Goal: Information Seeking & Learning: Check status

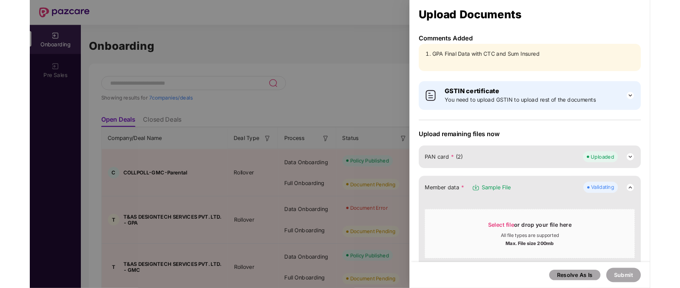
scroll to position [278, 0]
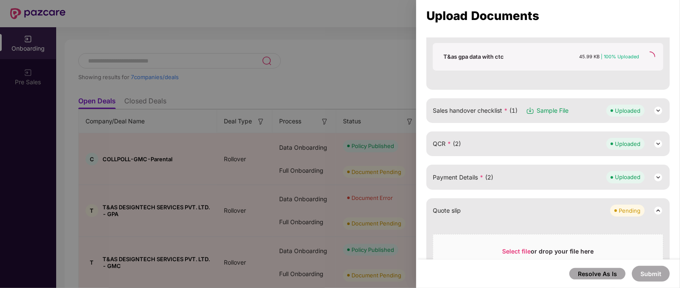
click at [295, 73] on div at bounding box center [340, 144] width 680 height 288
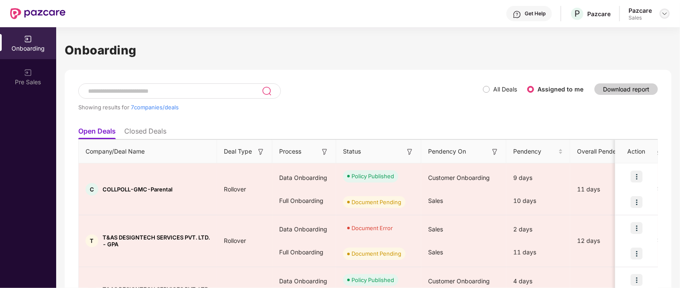
click at [667, 11] on img at bounding box center [664, 13] width 7 height 7
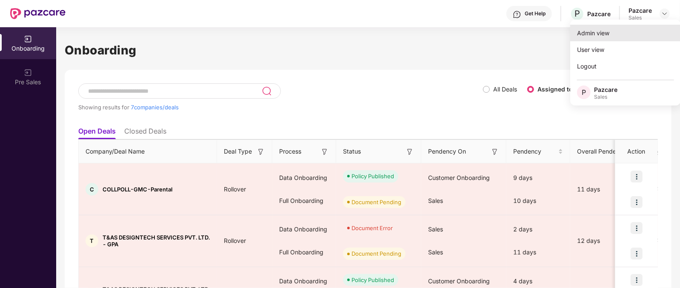
click at [611, 30] on div "Admin view" at bounding box center [625, 33] width 111 height 17
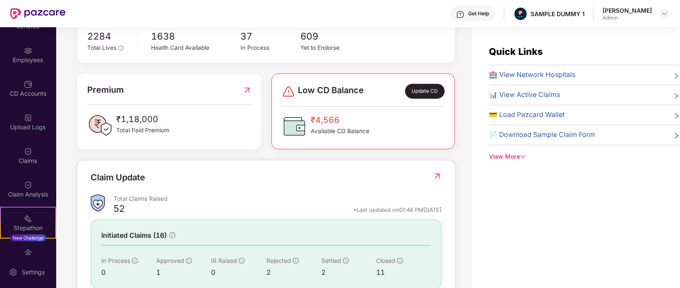
scroll to position [30, 0]
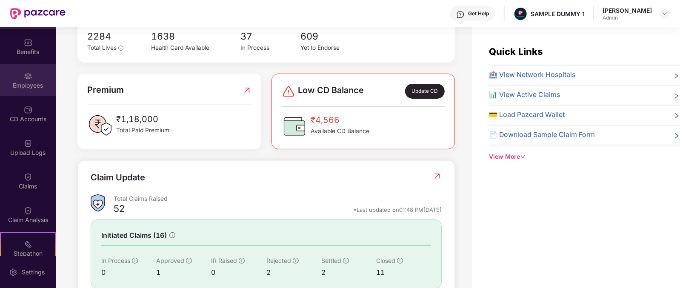
click at [21, 84] on div "Employees" at bounding box center [28, 85] width 56 height 9
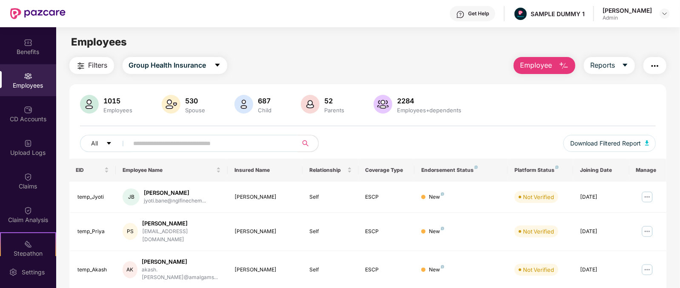
click at [558, 65] on button "Employee" at bounding box center [545, 65] width 62 height 17
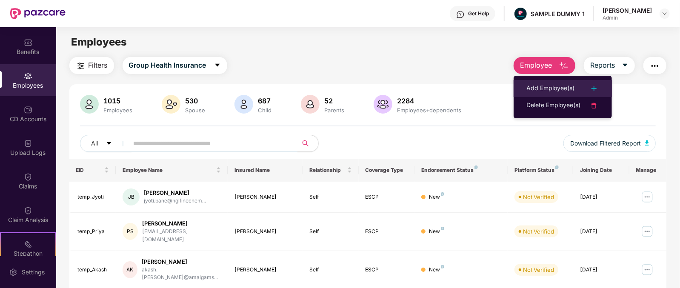
click at [534, 91] on div "Add Employee(s)" at bounding box center [551, 88] width 48 height 10
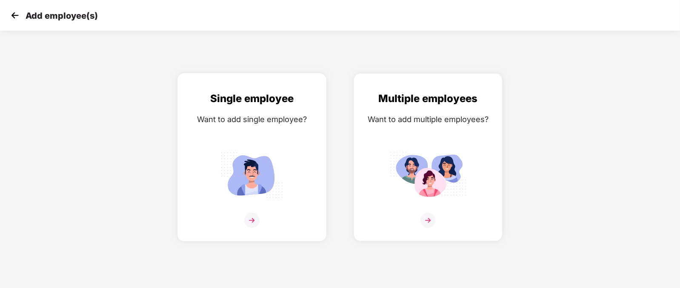
click at [255, 228] on img at bounding box center [251, 220] width 15 height 15
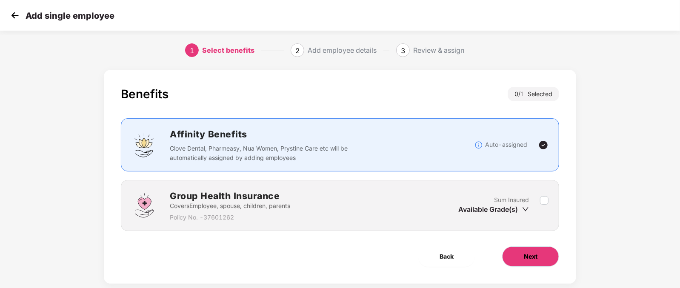
click at [540, 256] on button "Next" at bounding box center [530, 256] width 57 height 20
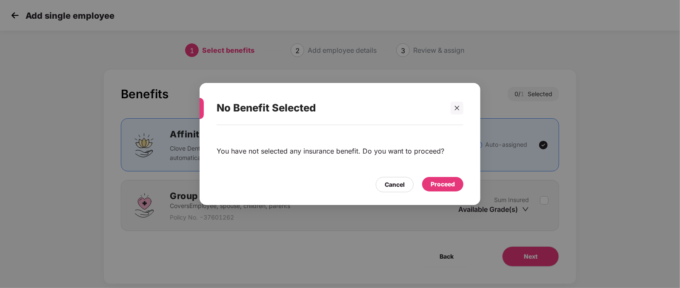
click at [441, 182] on div "Proceed" at bounding box center [443, 184] width 24 height 9
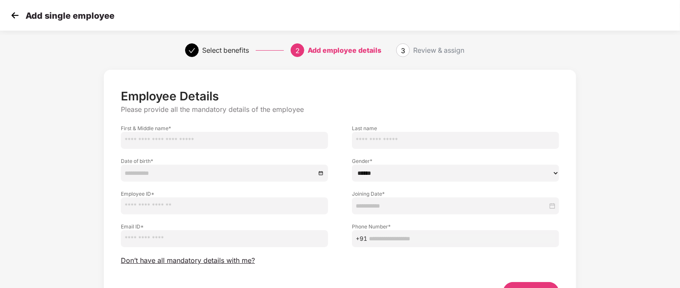
scroll to position [53, 0]
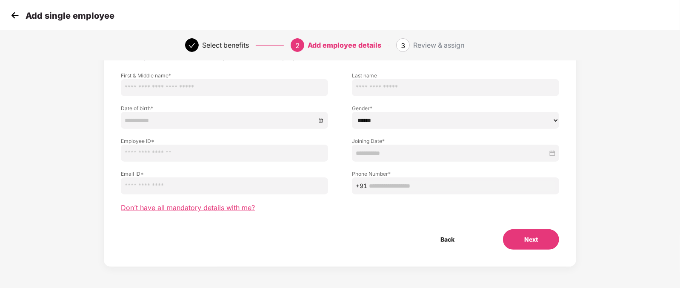
click at [221, 205] on span "Don’t have all mandatory details with me?" at bounding box center [188, 207] width 134 height 9
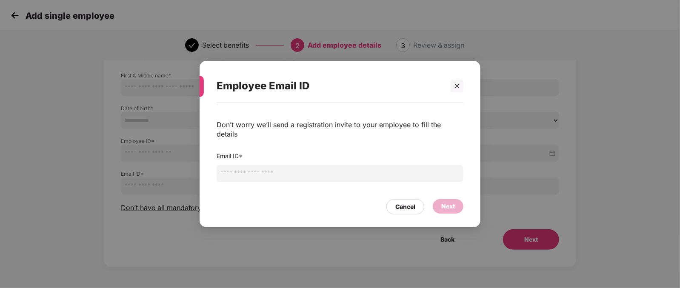
click at [266, 173] on input "email" at bounding box center [340, 173] width 247 height 17
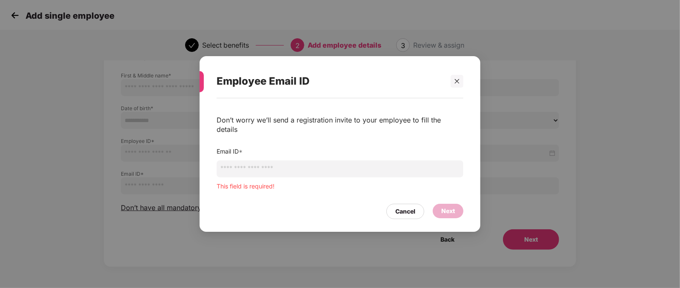
click at [149, 135] on div "Employee Email ID Don’t worry we’ll send a registration invite to your employee…" at bounding box center [340, 144] width 680 height 288
click at [458, 83] on icon "close" at bounding box center [457, 81] width 6 height 6
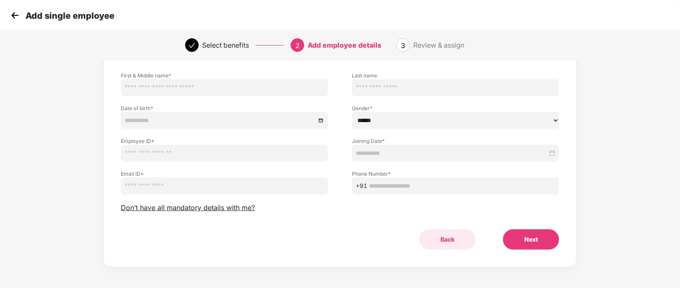
click at [452, 243] on button "Back" at bounding box center [447, 239] width 57 height 20
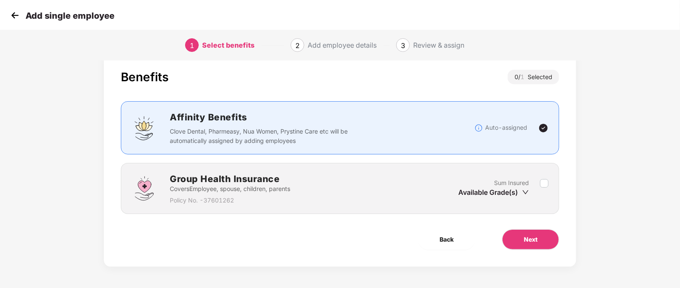
scroll to position [17, 0]
click at [452, 243] on span "Back" at bounding box center [447, 239] width 14 height 9
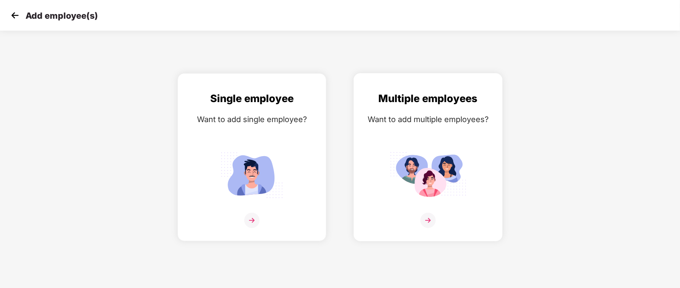
click at [414, 228] on div at bounding box center [428, 226] width 131 height 26
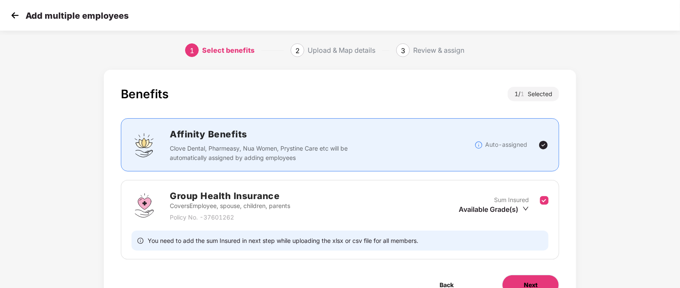
click at [520, 282] on button "Next" at bounding box center [530, 285] width 57 height 20
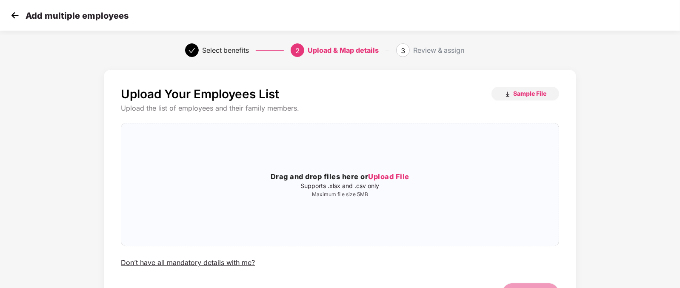
scroll to position [54, 0]
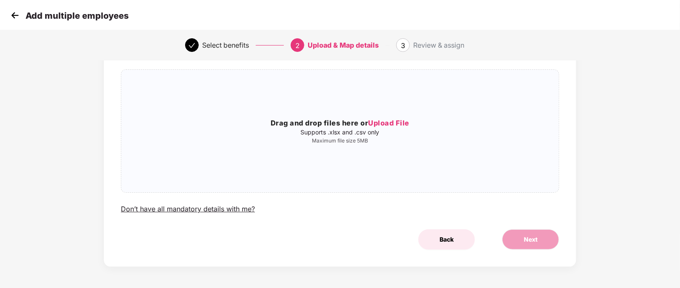
click at [447, 246] on button "Back" at bounding box center [446, 239] width 57 height 20
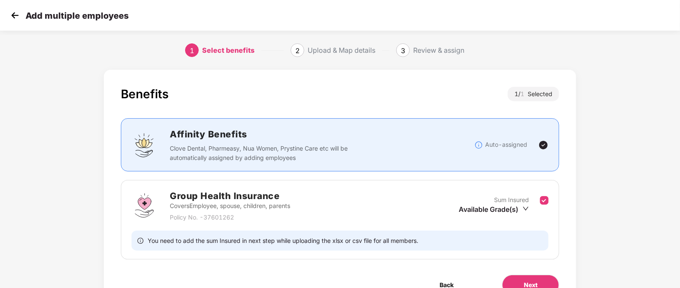
scroll to position [45, 0]
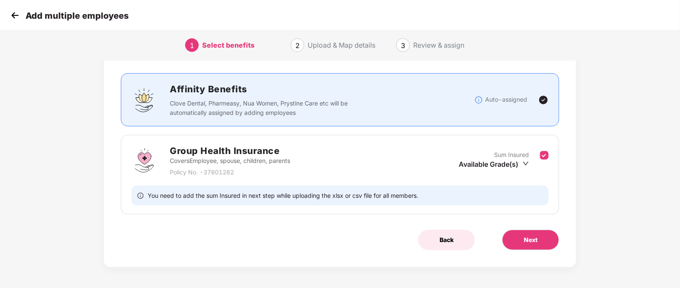
click at [434, 232] on button "Back" at bounding box center [446, 240] width 57 height 20
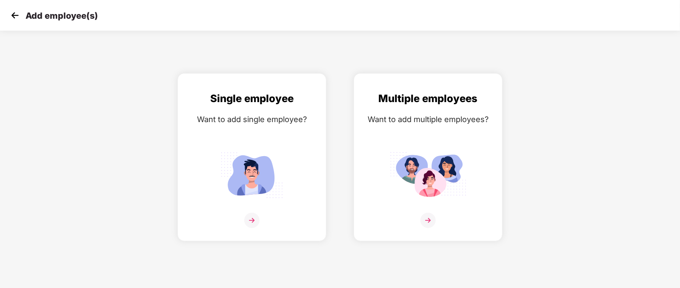
click at [12, 11] on img at bounding box center [15, 15] width 13 height 13
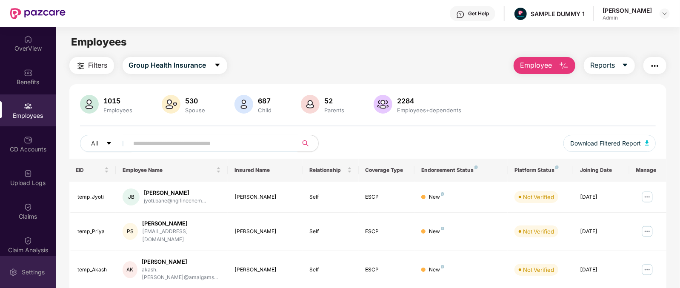
click at [17, 266] on div "Settings" at bounding box center [28, 272] width 56 height 32
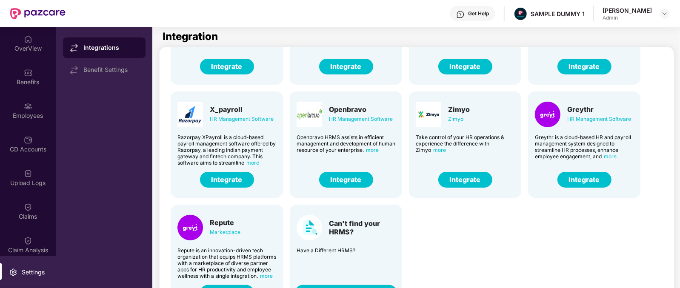
scroll to position [27, 0]
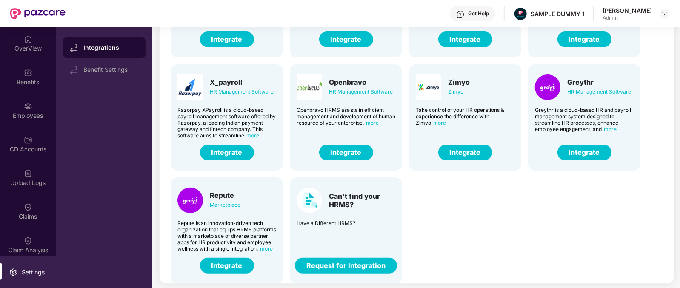
click at [347, 205] on div "Can't find your HRMS?" at bounding box center [362, 200] width 66 height 17
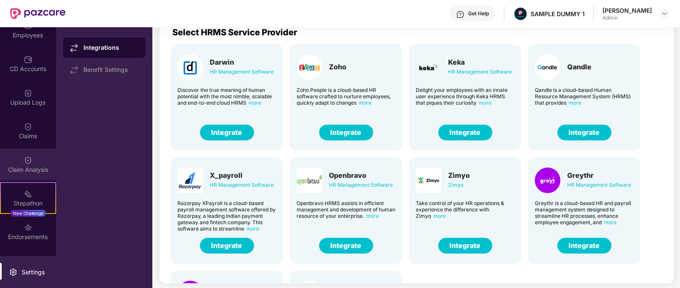
scroll to position [81, 0]
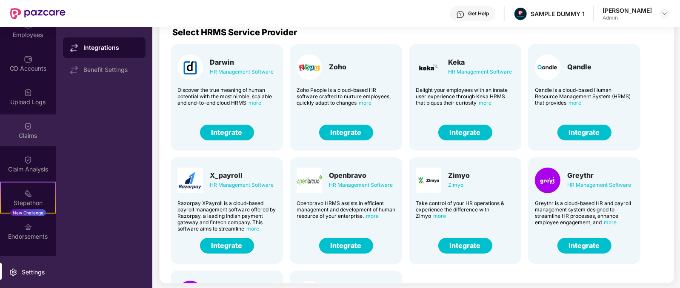
click at [34, 146] on div "Claims" at bounding box center [28, 131] width 56 height 32
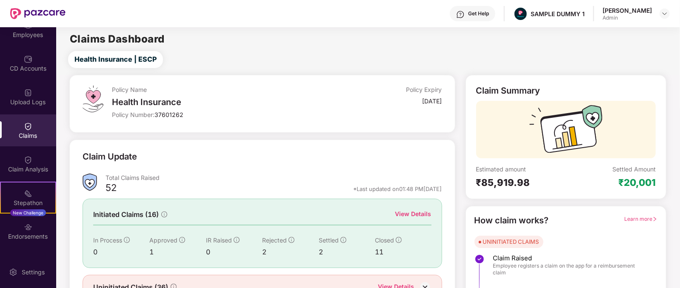
click at [415, 209] on div "View Details" at bounding box center [413, 213] width 36 height 9
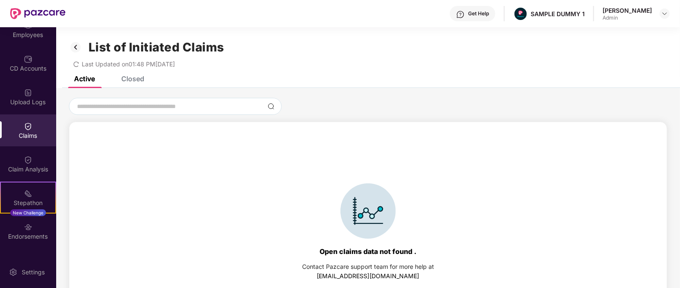
click at [143, 86] on div "Closed" at bounding box center [127, 78] width 36 height 19
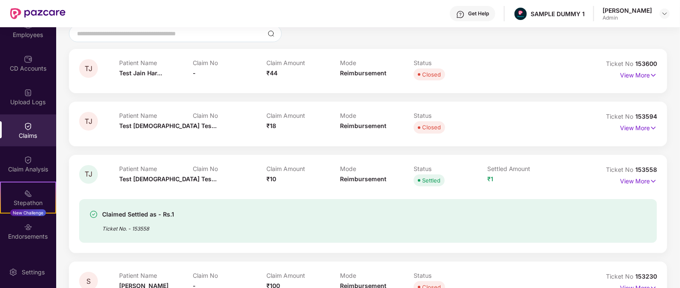
scroll to position [78, 0]
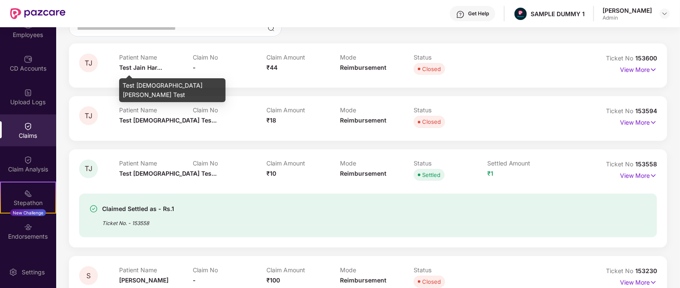
click at [135, 65] on span "Test Jain Har..." at bounding box center [140, 67] width 43 height 7
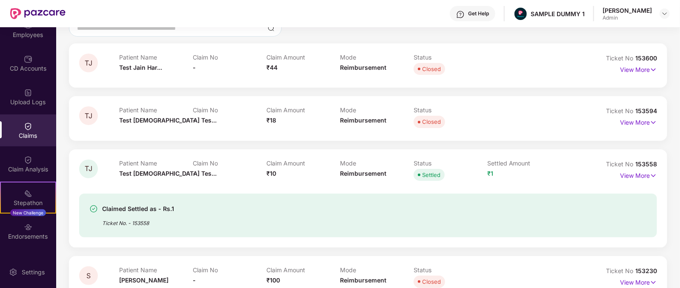
click at [268, 66] on span "₹44" at bounding box center [271, 67] width 11 height 7
click at [369, 71] on span "Reimbursement" at bounding box center [363, 67] width 46 height 7
click at [640, 69] on p "View More" at bounding box center [638, 68] width 37 height 11
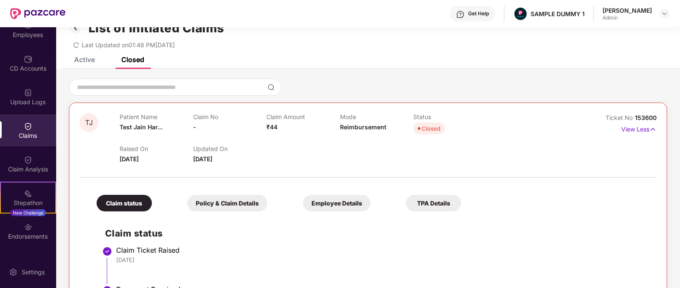
scroll to position [19, 0]
click at [472, 20] on div "Get Help" at bounding box center [473, 13] width 46 height 15
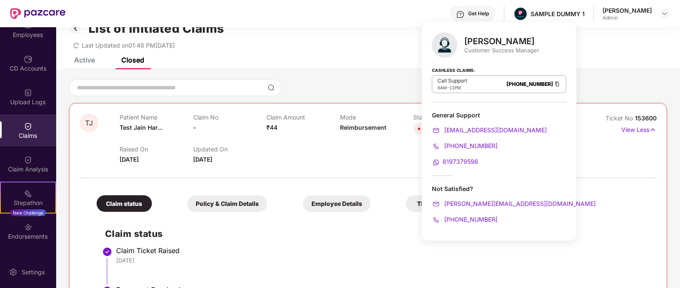
click at [477, 49] on div "Customer Success Manager" at bounding box center [501, 50] width 75 height 8
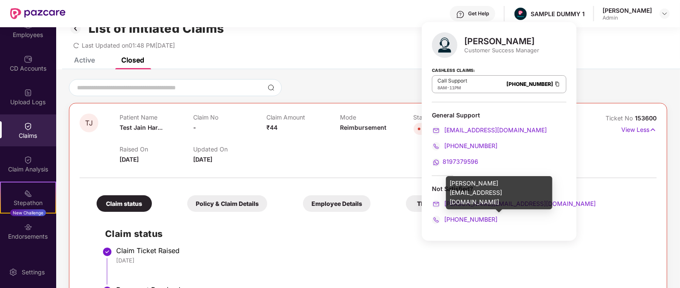
click at [530, 207] on div "mihir+onb@pazcare.com" at bounding box center [499, 203] width 135 height 9
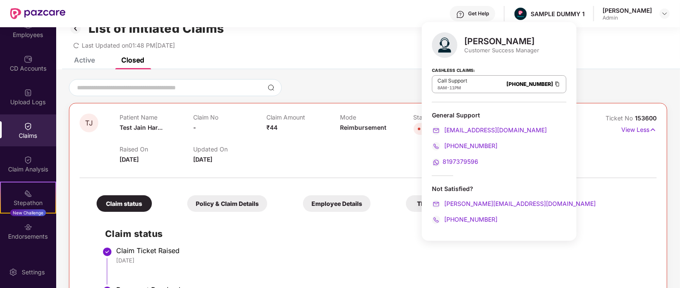
click at [502, 219] on div "+916666878580" at bounding box center [499, 219] width 135 height 9
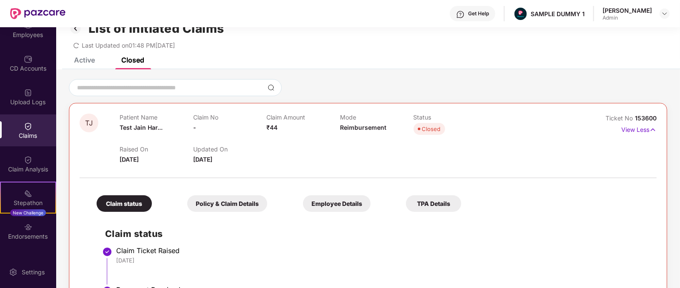
click at [364, 56] on div "List of Initiated Claims Last Updated on 01:48 PM, 28 Aug 2025" at bounding box center [368, 33] width 624 height 49
click at [40, 175] on div "Claim Analysis" at bounding box center [28, 164] width 56 height 32
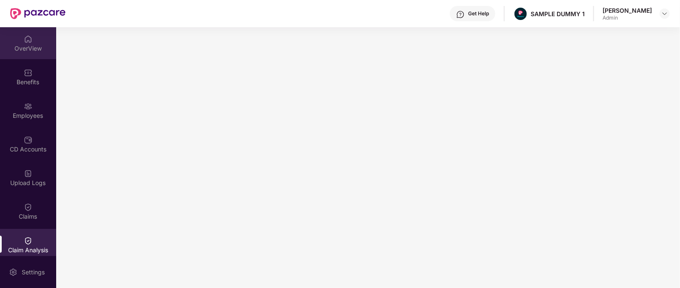
click at [18, 44] on div "OverView" at bounding box center [28, 48] width 56 height 9
